Goal: Go to known website: Access a specific website the user already knows

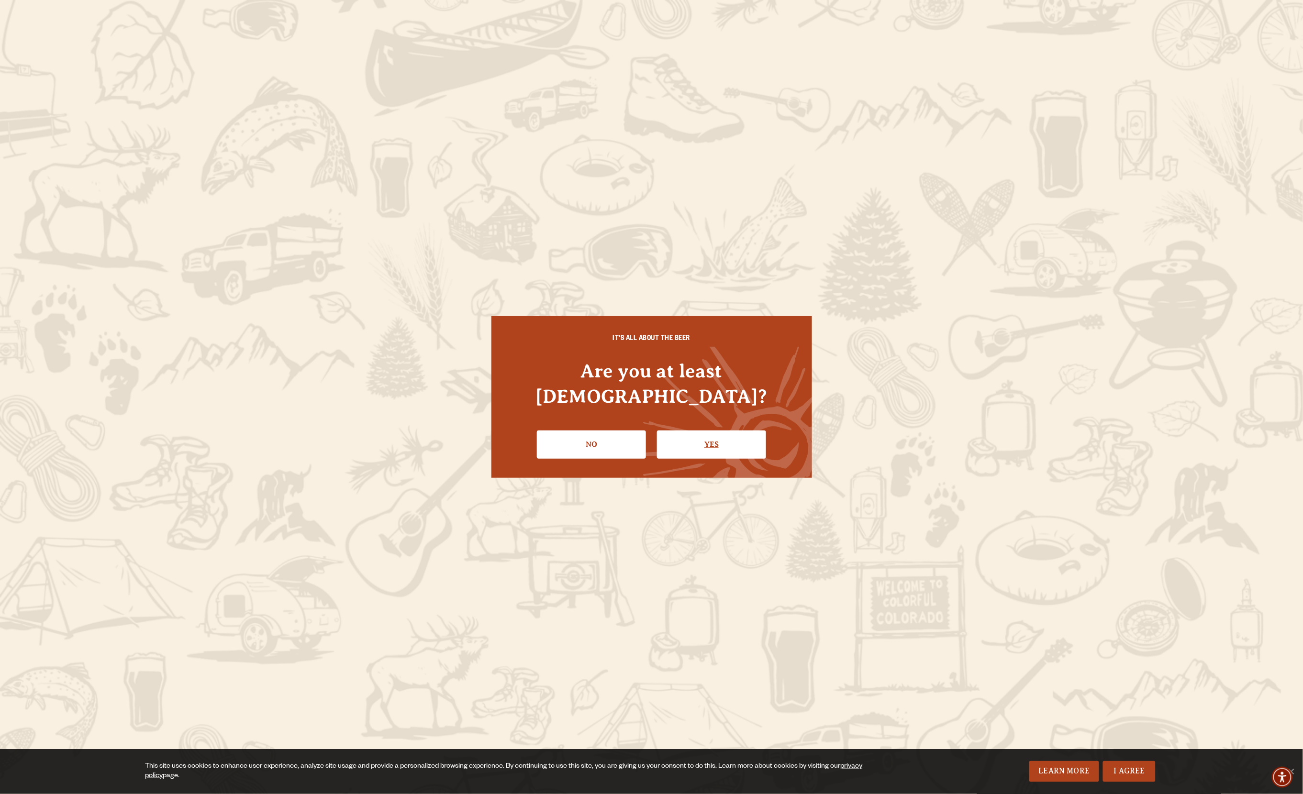
click at [706, 435] on link "Yes" at bounding box center [711, 445] width 109 height 28
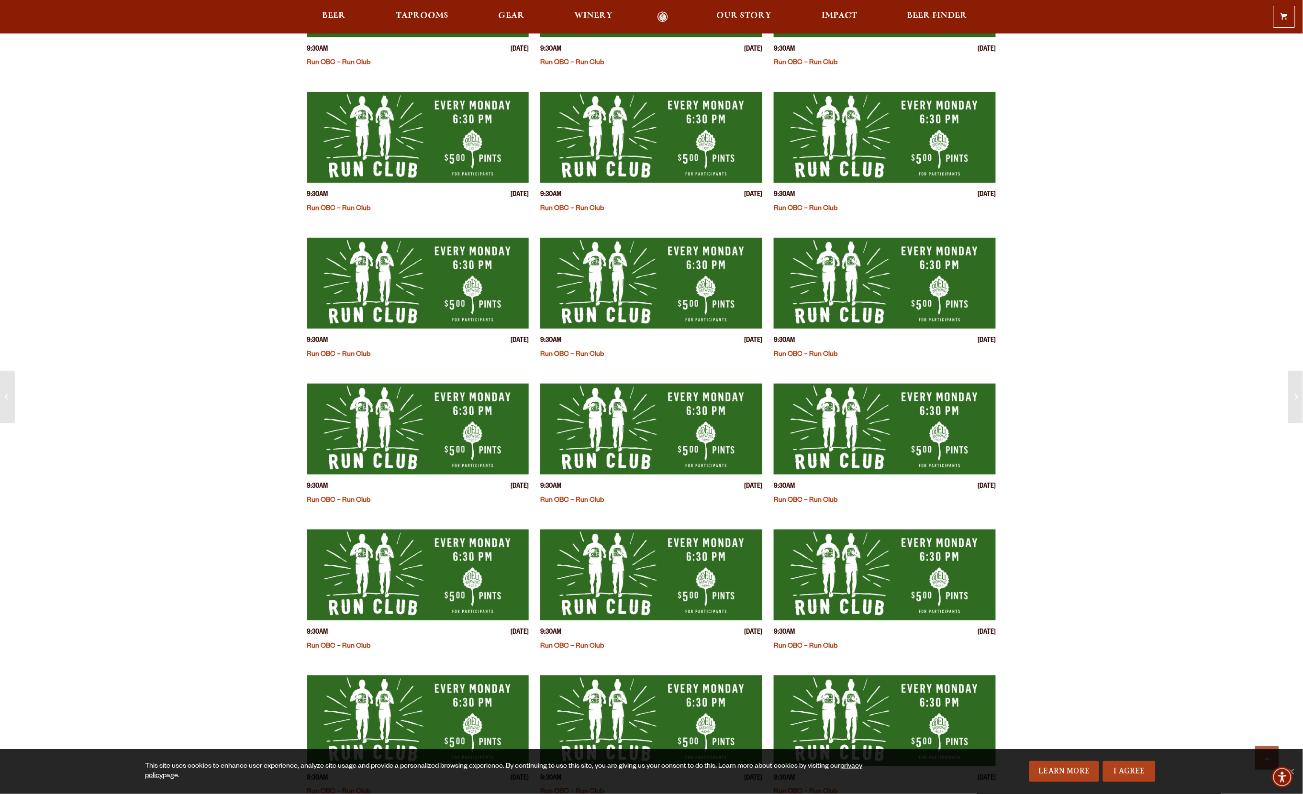
scroll to position [346, 0]
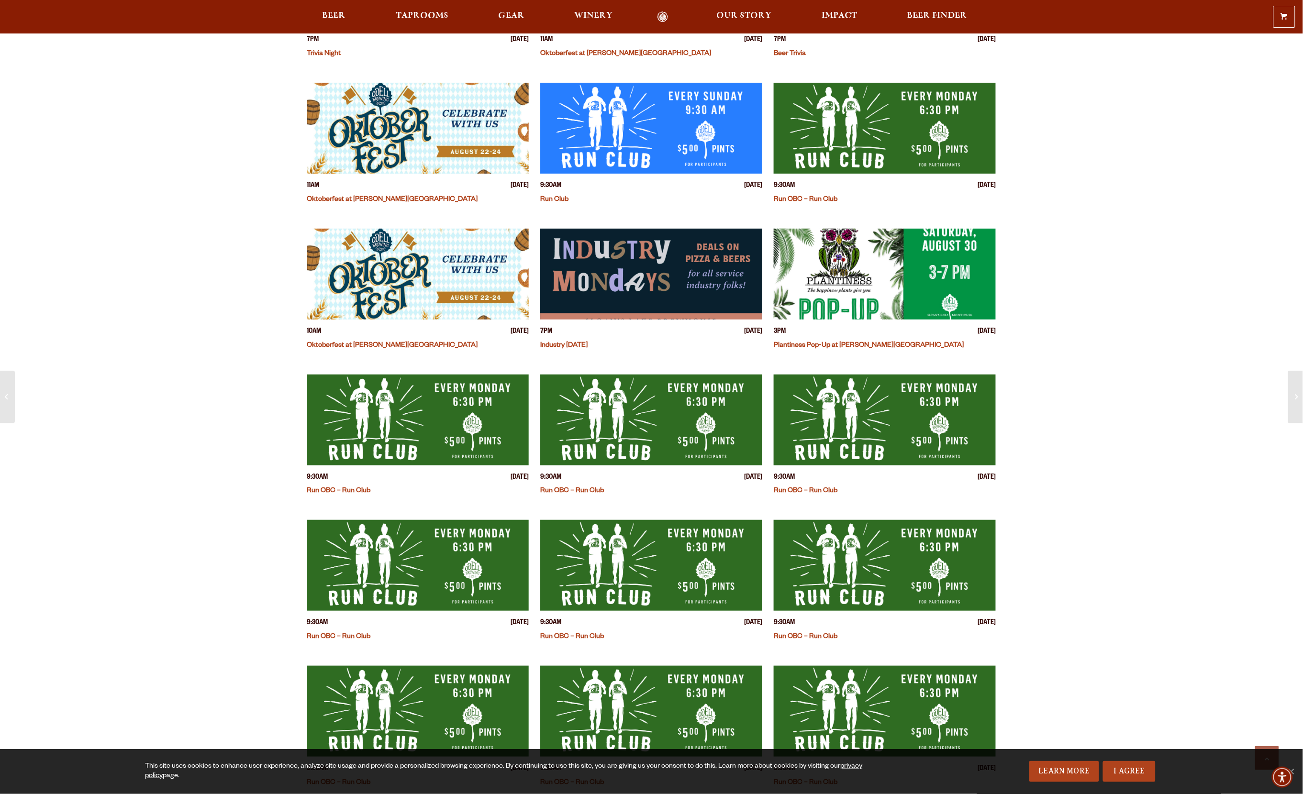
click at [663, 13] on link "Odell Home" at bounding box center [663, 16] width 36 height 11
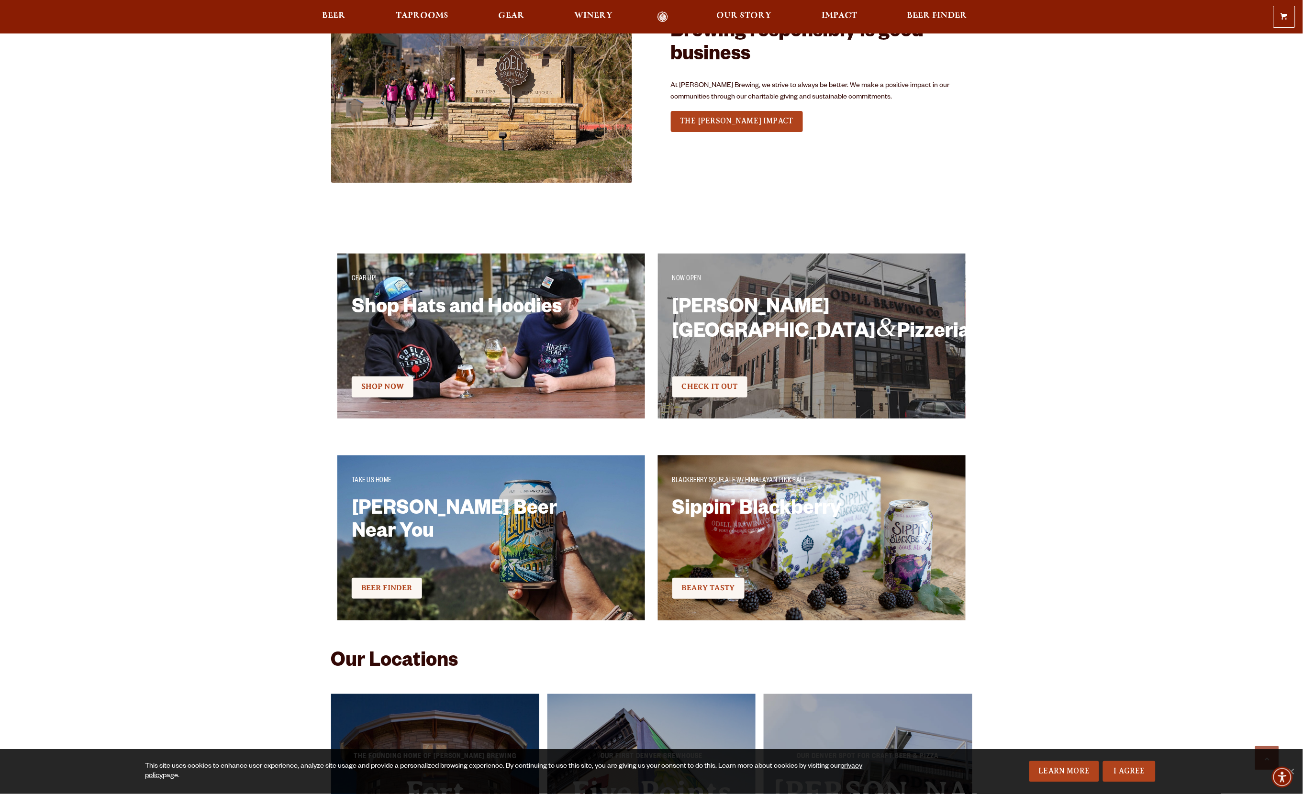
scroll to position [2719, 0]
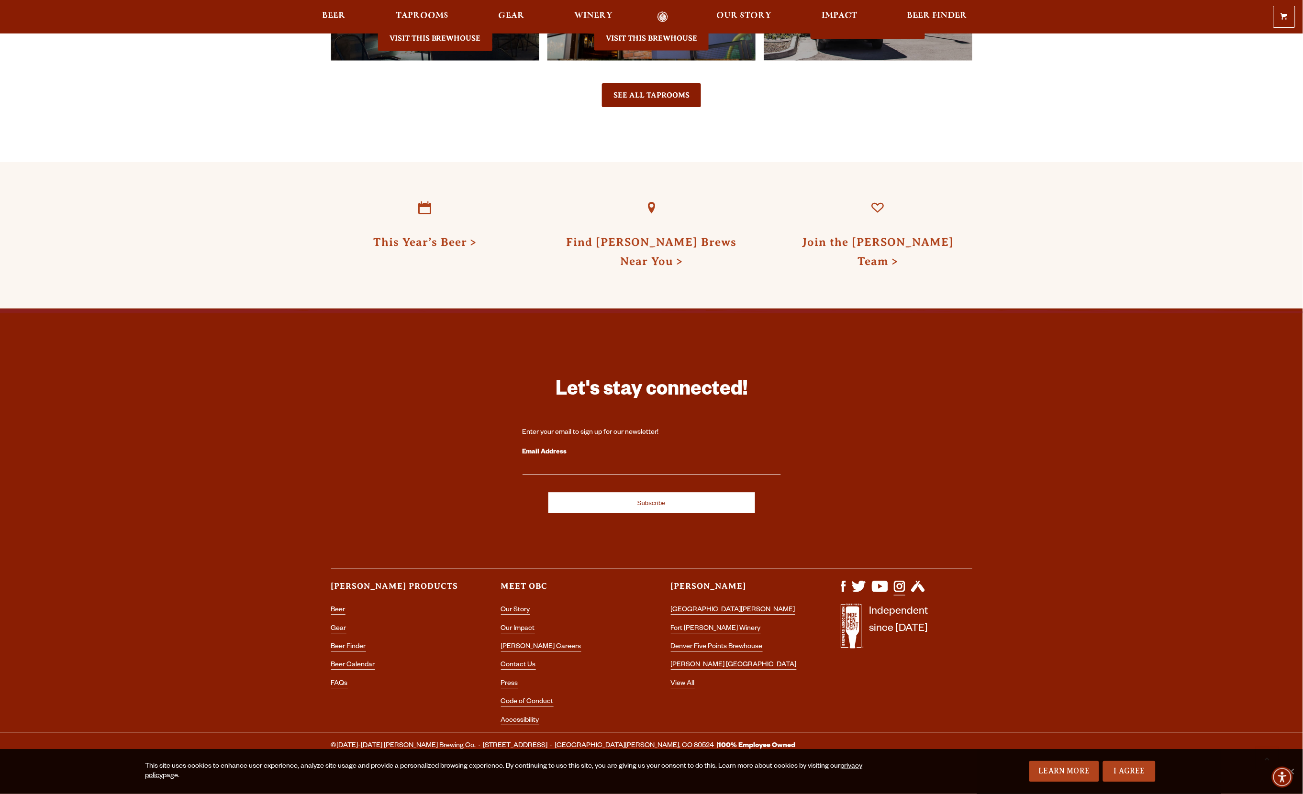
click at [901, 581] on img "Visit us on Instagram" at bounding box center [899, 586] width 11 height 11
